Goal: Task Accomplishment & Management: Manage account settings

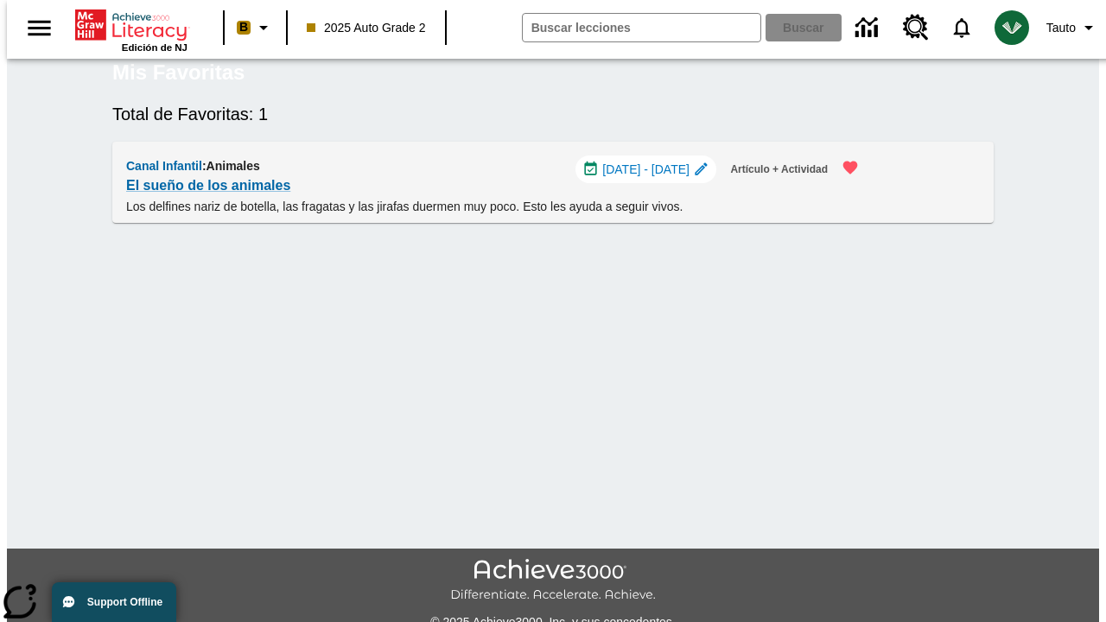
click at [650, 179] on span "[DATE] - [DATE]" at bounding box center [645, 170] width 87 height 18
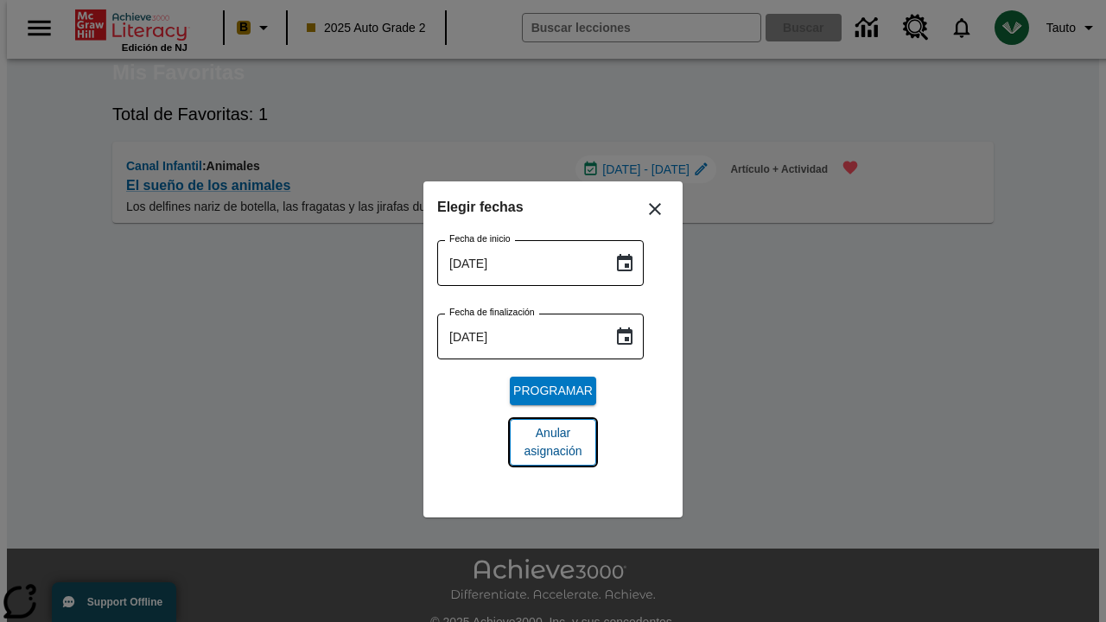
click at [553, 442] on span "Anular asignación" at bounding box center [552, 442] width 59 height 36
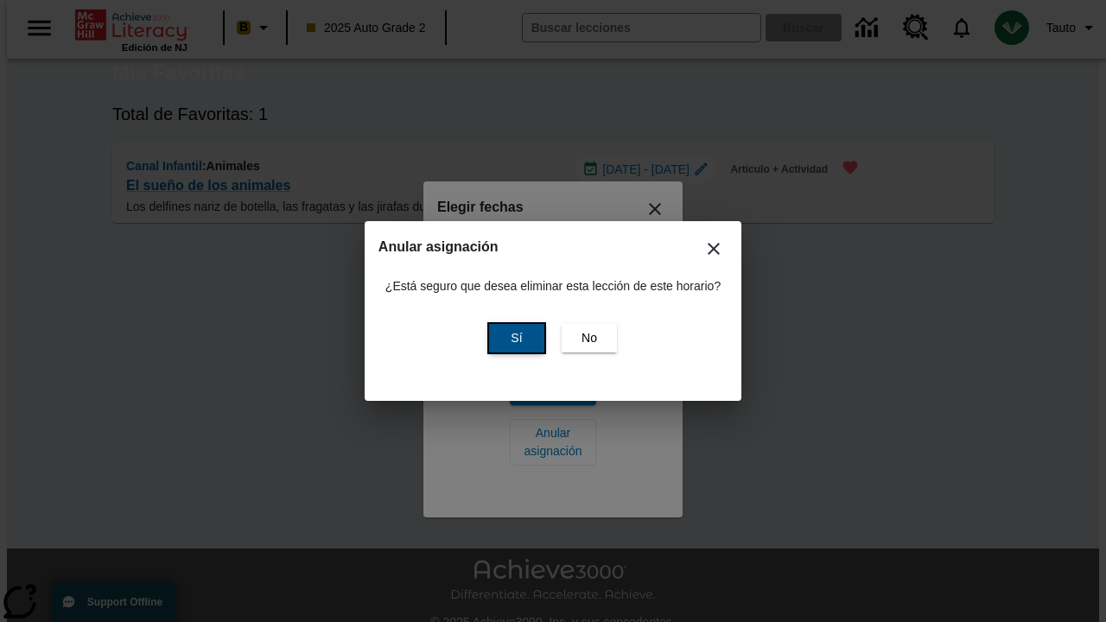
click at [514, 338] on span "Sí" at bounding box center [516, 338] width 11 height 18
